Goal: Task Accomplishment & Management: Manage account settings

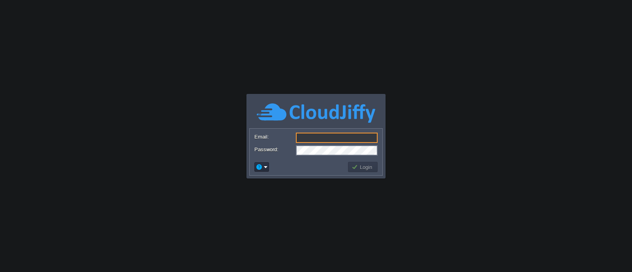
type input "[EMAIL_ADDRESS][DOMAIN_NAME]"
click at [360, 166] on button "Login" at bounding box center [362, 166] width 23 height 7
click at [360, 167] on button "Login" at bounding box center [362, 166] width 23 height 7
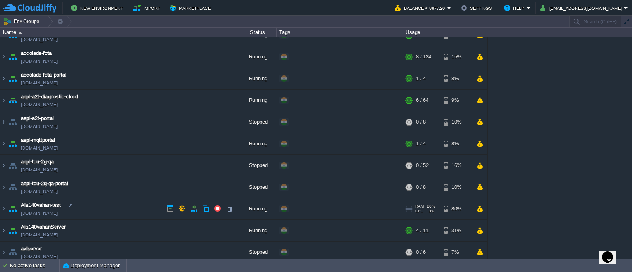
scroll to position [49, 0]
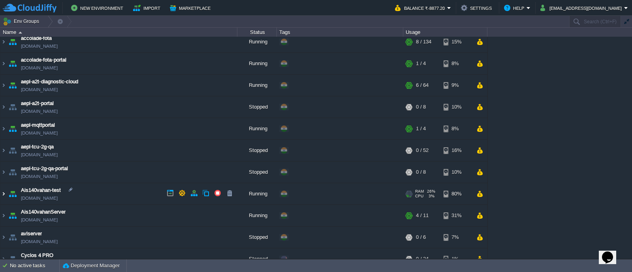
click at [2, 194] on img at bounding box center [3, 193] width 6 height 21
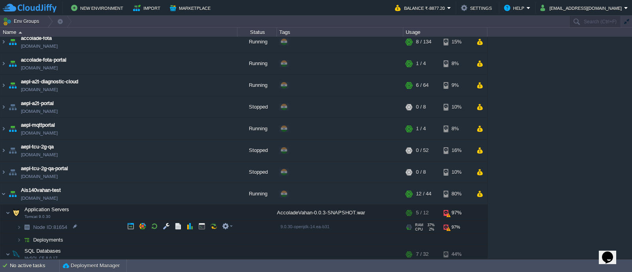
scroll to position [98, 0]
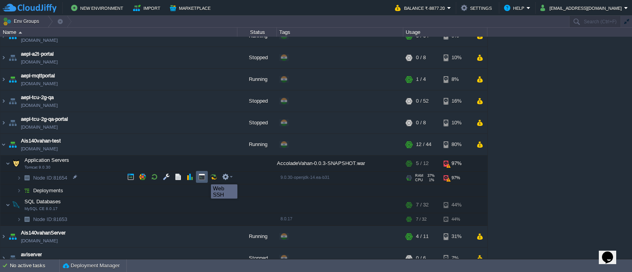
click at [203, 177] on button "button" at bounding box center [201, 176] width 7 height 7
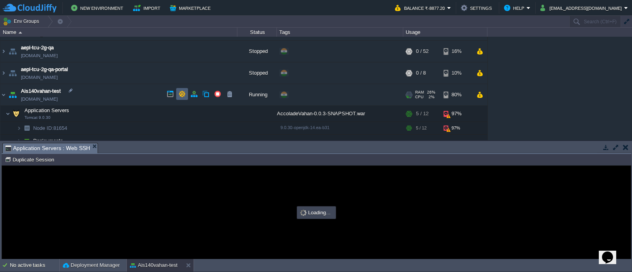
scroll to position [0, 0]
type input "#000000"
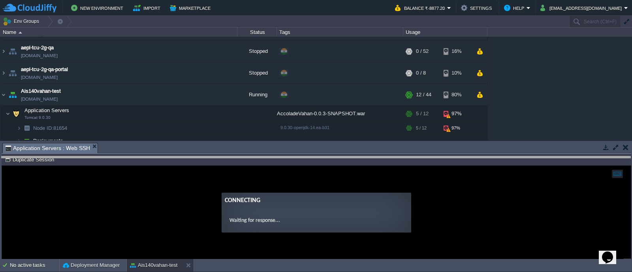
drag, startPoint x: 164, startPoint y: 153, endPoint x: 164, endPoint y: 166, distance: 13.4
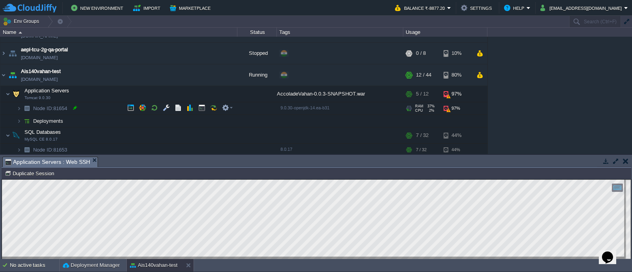
scroll to position [148, 0]
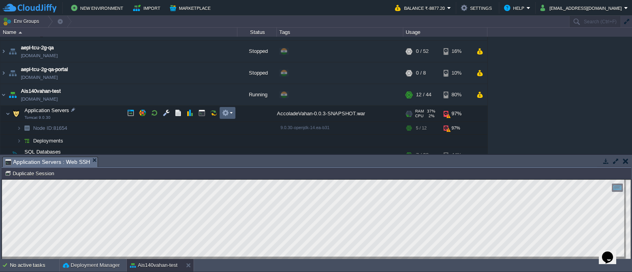
click at [230, 114] on em at bounding box center [227, 112] width 11 height 7
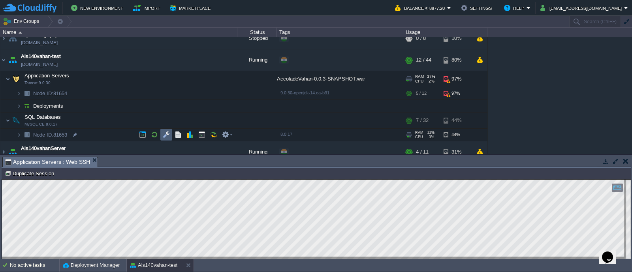
scroll to position [197, 0]
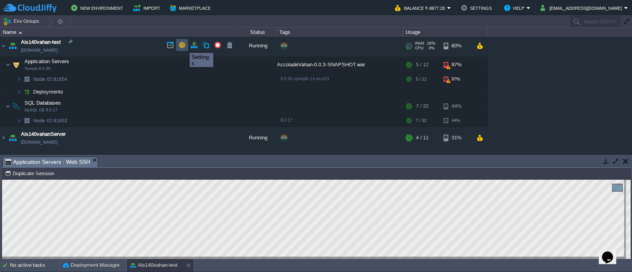
click at [184, 46] on button "button" at bounding box center [181, 44] width 7 height 7
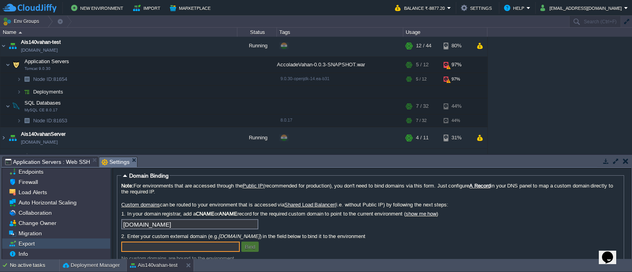
scroll to position [0, 0]
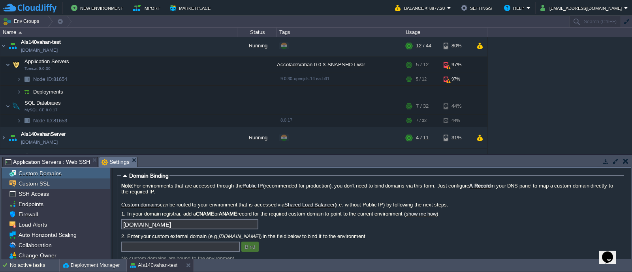
click at [34, 182] on span "Custom SSL" at bounding box center [34, 183] width 34 height 7
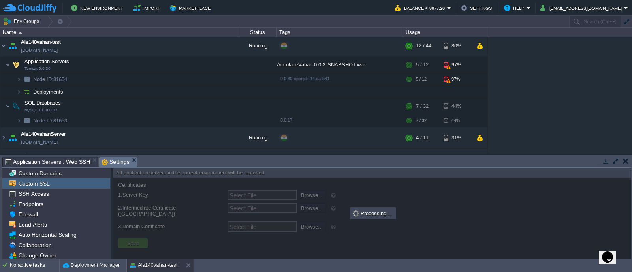
click at [34, 182] on span "Custom SSL" at bounding box center [34, 183] width 34 height 7
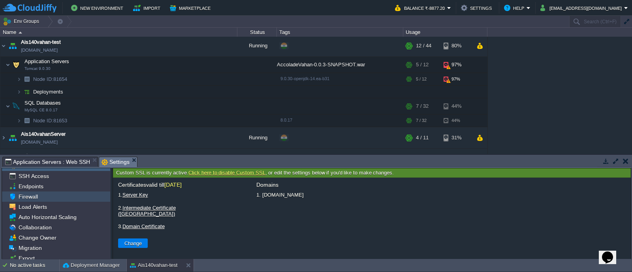
scroll to position [32, 0]
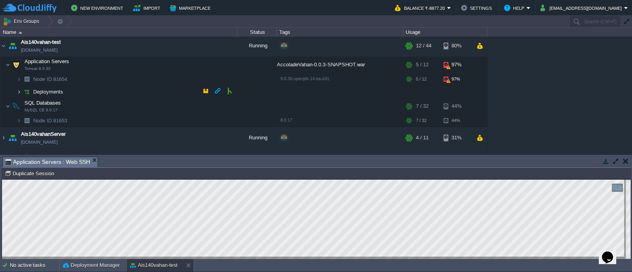
click at [19, 91] on img at bounding box center [19, 92] width 5 height 12
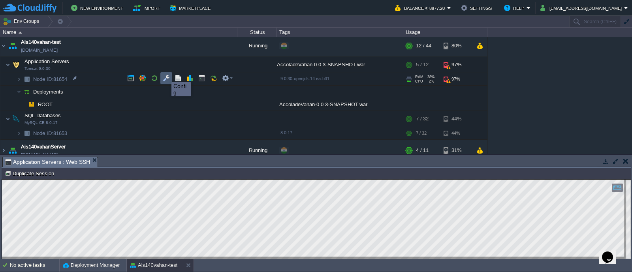
click at [169, 75] on button "button" at bounding box center [166, 78] width 7 height 7
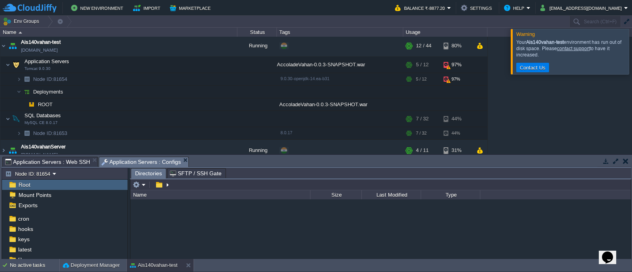
scroll to position [5, 0]
click at [631, 51] on div at bounding box center [641, 51] width 0 height 45
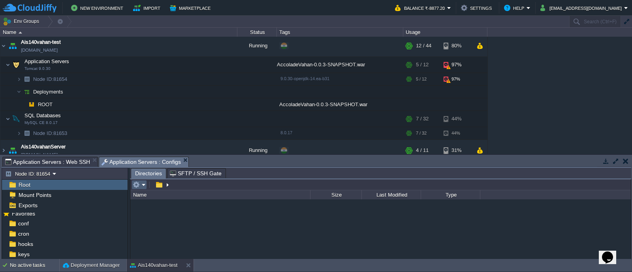
click at [140, 184] on em at bounding box center [139, 184] width 13 height 7
click at [220, 220] on div at bounding box center [380, 228] width 500 height 59
click at [161, 181] on button "button" at bounding box center [158, 184] width 11 height 7
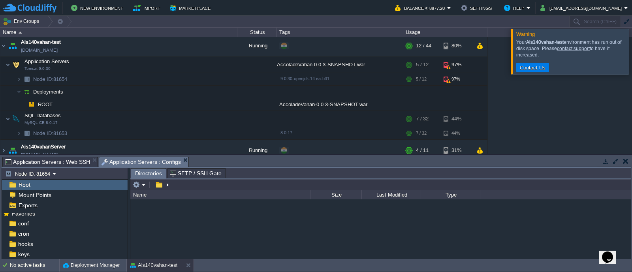
click at [631, 50] on div at bounding box center [641, 51] width 0 height 45
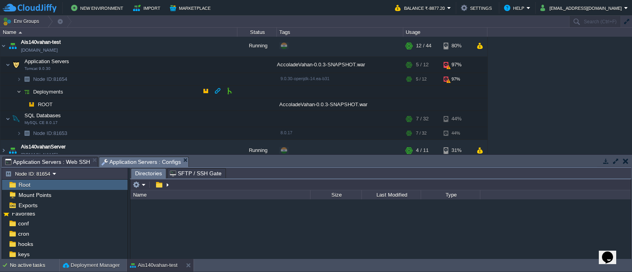
click at [17, 92] on img at bounding box center [19, 92] width 5 height 12
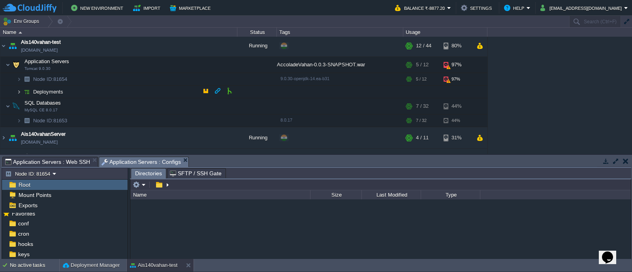
click at [17, 92] on img at bounding box center [19, 92] width 5 height 12
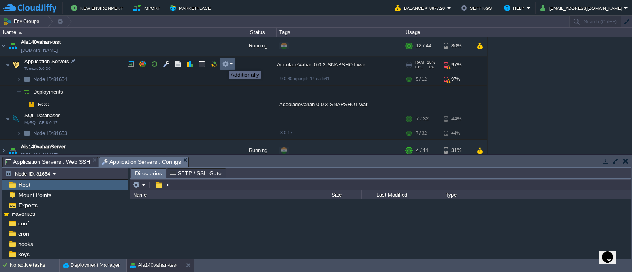
click at [227, 64] on button "button" at bounding box center [225, 63] width 7 height 7
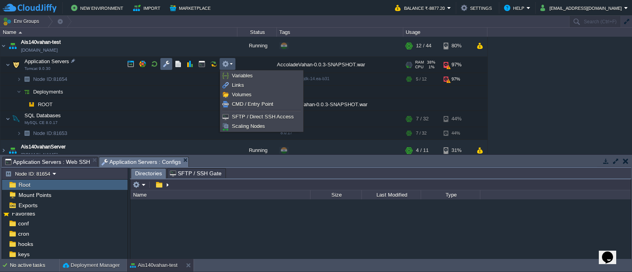
click at [165, 64] on button "button" at bounding box center [166, 63] width 7 height 7
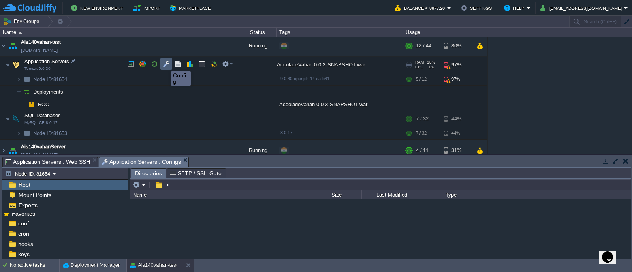
click at [165, 64] on button "button" at bounding box center [166, 63] width 7 height 7
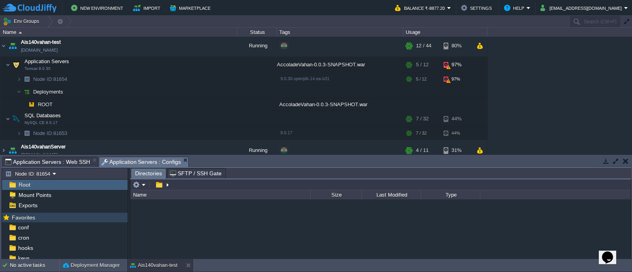
scroll to position [0, 0]
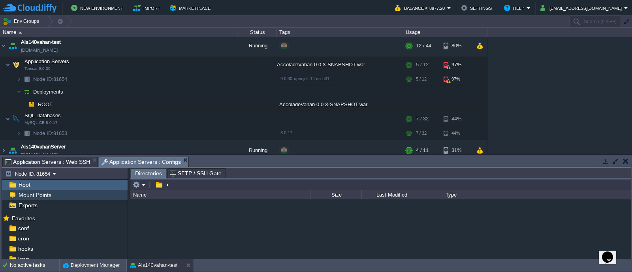
click at [40, 198] on span "Mount Points" at bounding box center [35, 194] width 36 height 7
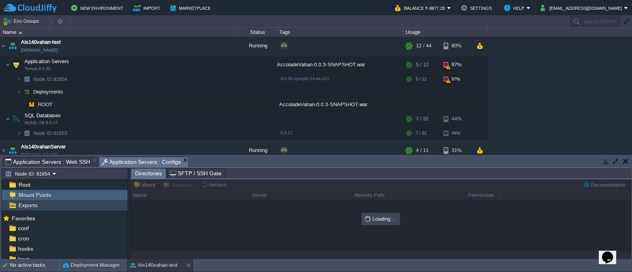
click at [36, 208] on span "Exports" at bounding box center [28, 205] width 22 height 7
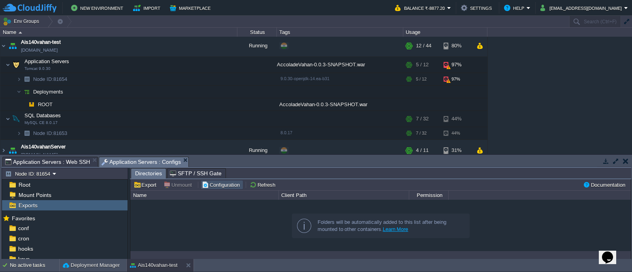
click at [219, 182] on button "Configuration" at bounding box center [222, 184] width 40 height 7
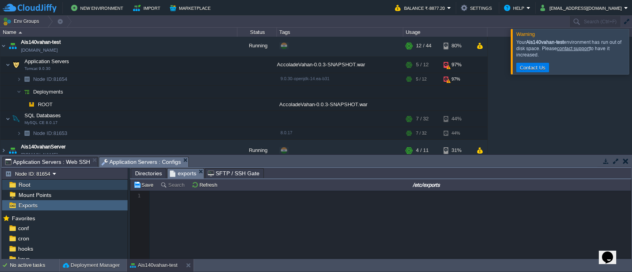
click at [45, 188] on div "Root" at bounding box center [65, 185] width 126 height 10
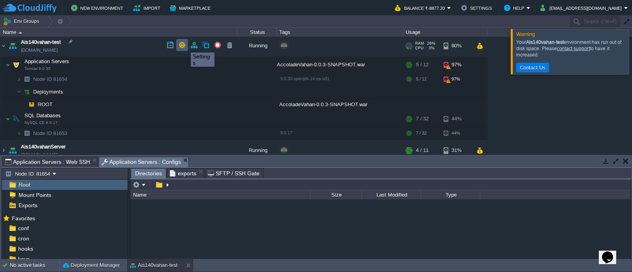
click at [184, 45] on button "button" at bounding box center [181, 44] width 7 height 7
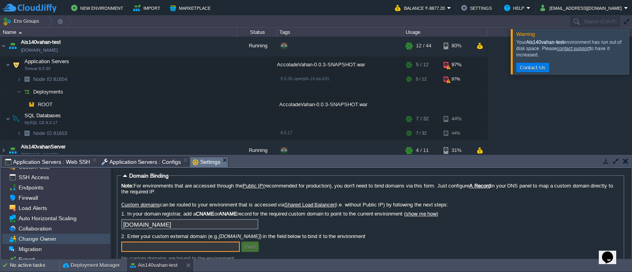
scroll to position [32, 0]
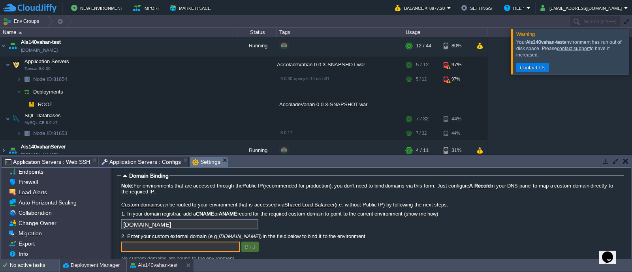
click at [92, 267] on button "Deployment Manager" at bounding box center [91, 265] width 57 height 8
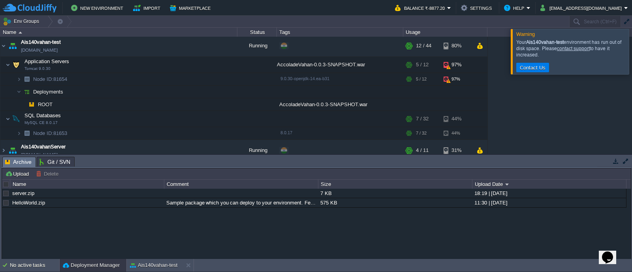
click at [624, 163] on button "button" at bounding box center [625, 161] width 7 height 7
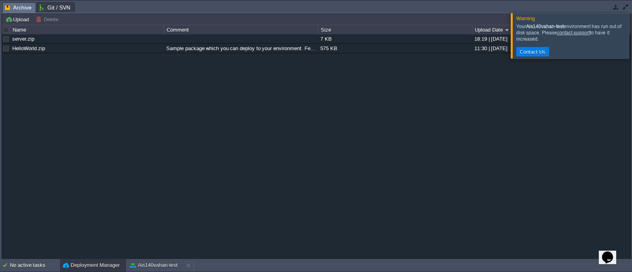
click at [623, 6] on button "button" at bounding box center [625, 6] width 7 height 7
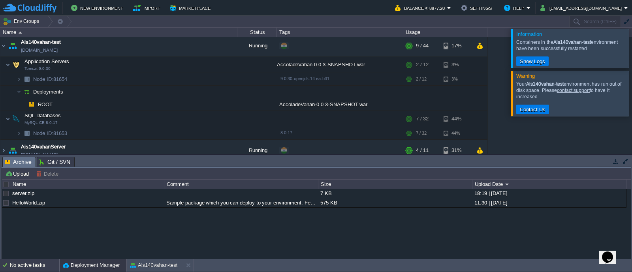
click at [12, 261] on div "No active tasks" at bounding box center [34, 265] width 49 height 13
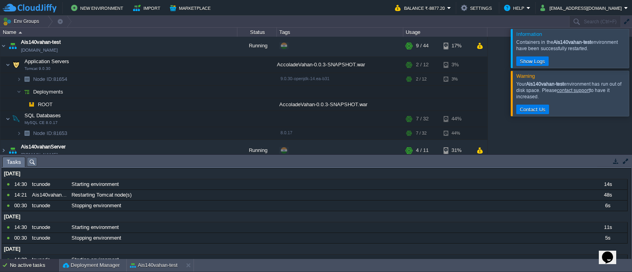
click at [30, 263] on div "No active tasks" at bounding box center [34, 265] width 49 height 13
